Goal: Task Accomplishment & Management: Use online tool/utility

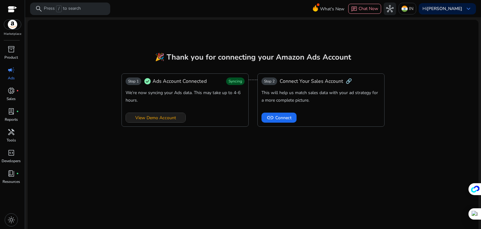
click at [153, 118] on span "View Demo Account" at bounding box center [155, 117] width 41 height 7
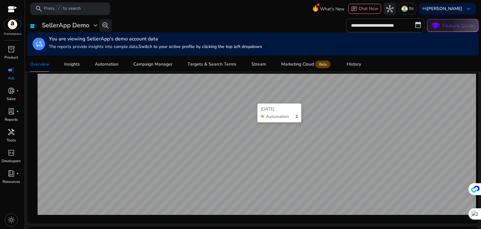
scroll to position [232, 0]
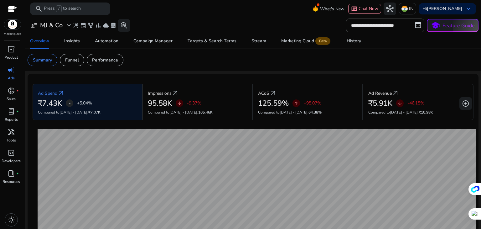
click at [164, 21] on div "**********" at bounding box center [253, 25] width 451 height 14
click at [390, 27] on input "**********" at bounding box center [385, 25] width 78 height 14
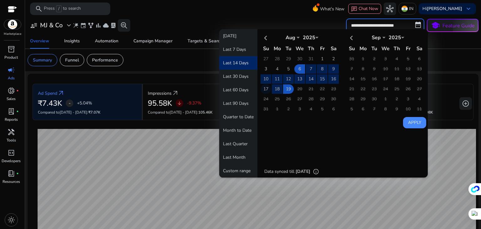
click at [262, 88] on td "17" at bounding box center [266, 88] width 11 height 9
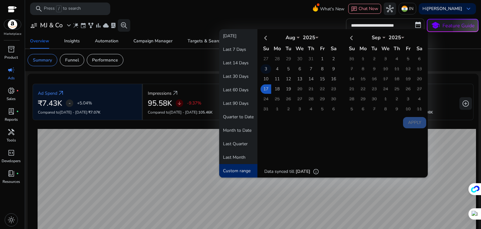
click at [262, 66] on td "3" at bounding box center [266, 68] width 11 height 9
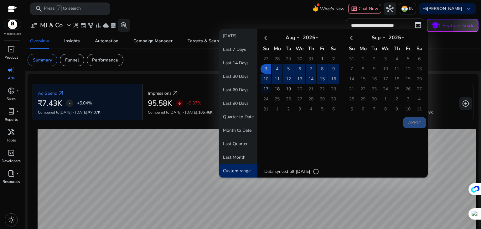
click at [264, 86] on td "17" at bounding box center [266, 88] width 11 height 9
click at [409, 120] on button "Apply" at bounding box center [414, 122] width 23 height 11
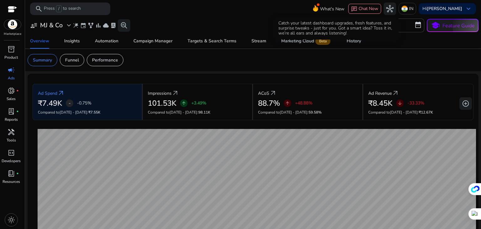
click at [330, 8] on span "What's New" at bounding box center [332, 8] width 24 height 11
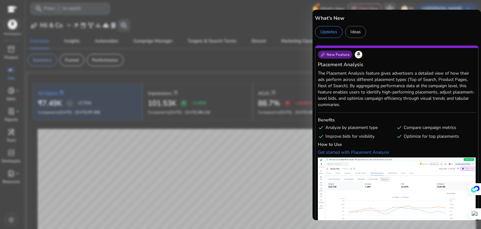
click at [321, 30] on div "Updates" at bounding box center [329, 32] width 28 height 12
click at [288, 29] on div at bounding box center [240, 114] width 481 height 229
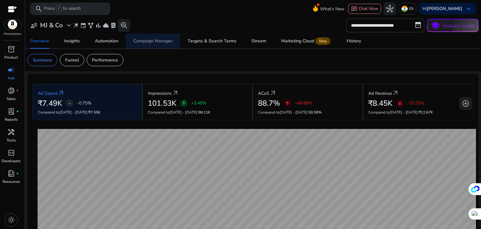
click at [156, 40] on div "Campaign Manager" at bounding box center [152, 41] width 39 height 4
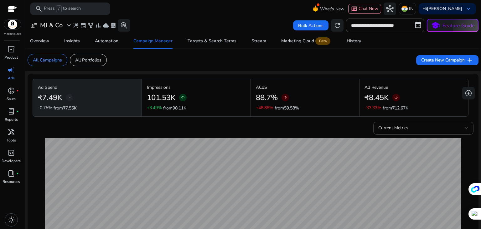
click at [218, 122] on div "Current Metrics" at bounding box center [253, 126] width 441 height 15
click at [369, 27] on input "**********" at bounding box center [385, 25] width 78 height 14
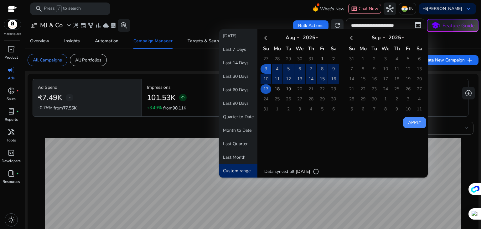
click at [264, 88] on td "17" at bounding box center [266, 88] width 11 height 9
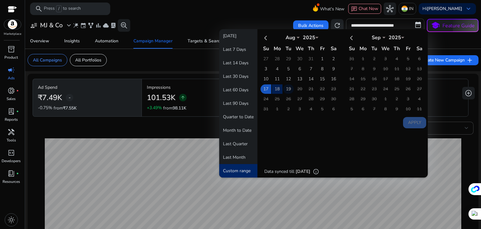
click at [288, 88] on td "19" at bounding box center [288, 88] width 11 height 9
click at [319, 58] on td "1" at bounding box center [322, 58] width 11 height 9
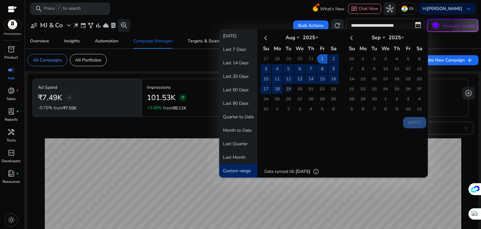
click at [284, 88] on td "19" at bounding box center [288, 88] width 11 height 9
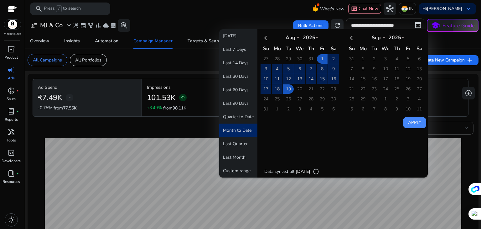
click at [409, 119] on button "Apply" at bounding box center [414, 122] width 23 height 11
type input "**********"
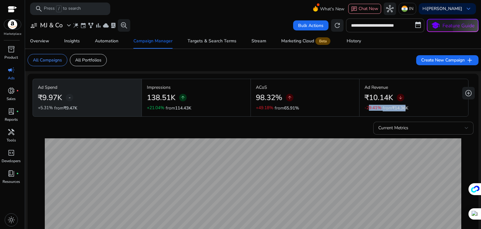
drag, startPoint x: 366, startPoint y: 108, endPoint x: 405, endPoint y: 112, distance: 39.0
click at [405, 112] on mat-card "Ad Revenue ₹10.14K arrow_downward -29.41% from ₹14.36K" at bounding box center [414, 97] width 109 height 37
